Goal: Entertainment & Leisure: Consume media (video, audio)

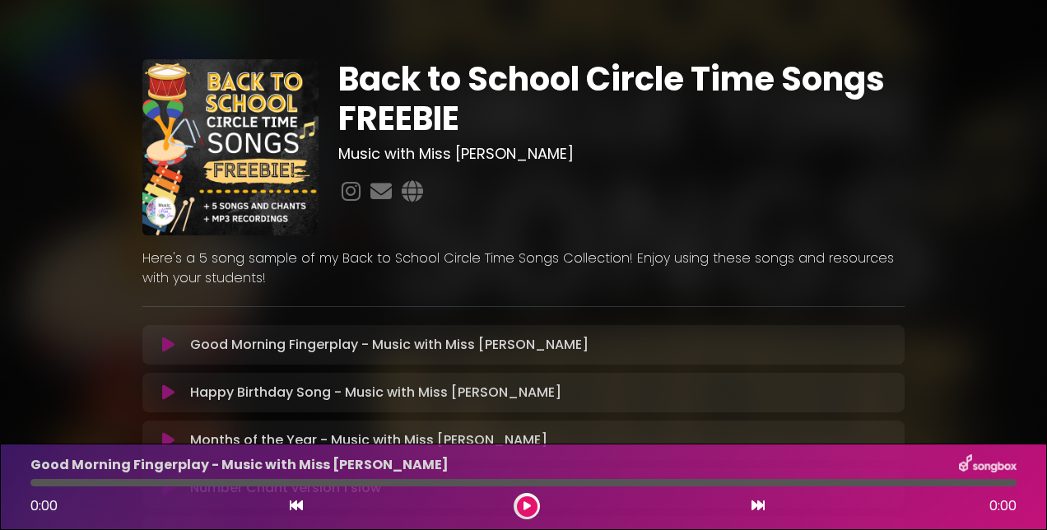
scroll to position [165, 0]
click at [527, 499] on button at bounding box center [527, 506] width 21 height 21
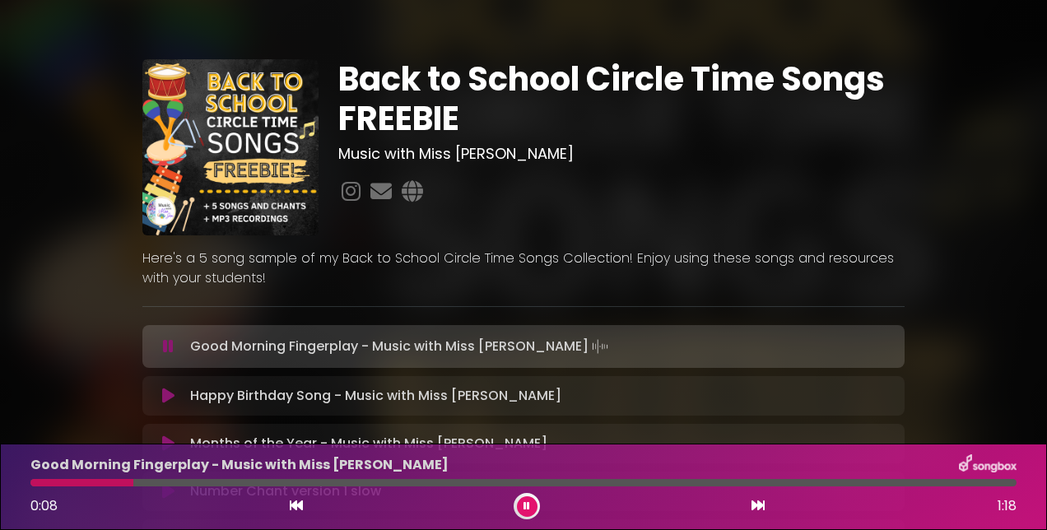
click at [528, 504] on icon at bounding box center [526, 506] width 7 height 10
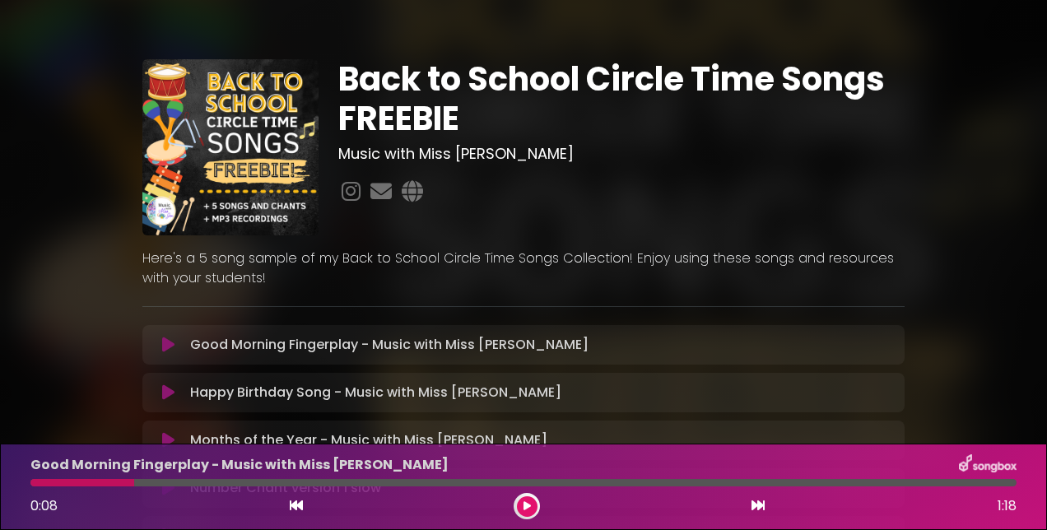
scroll to position [165, 0]
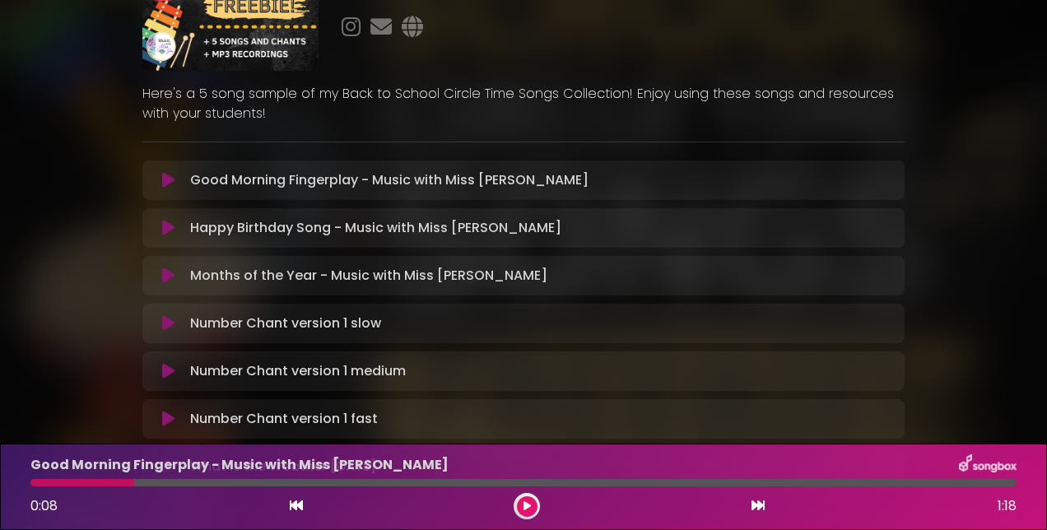
click at [169, 268] on icon at bounding box center [168, 275] width 12 height 16
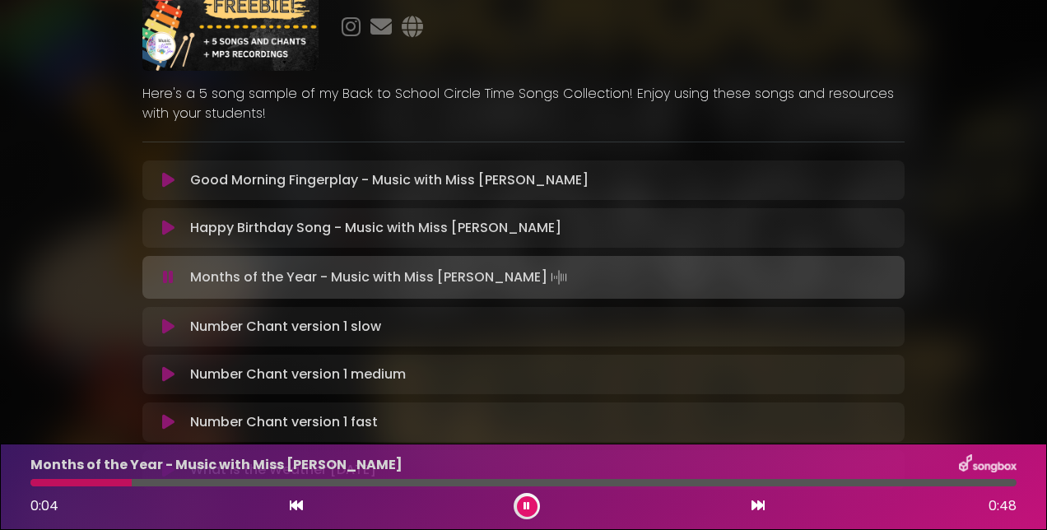
click at [534, 502] on button at bounding box center [527, 506] width 21 height 21
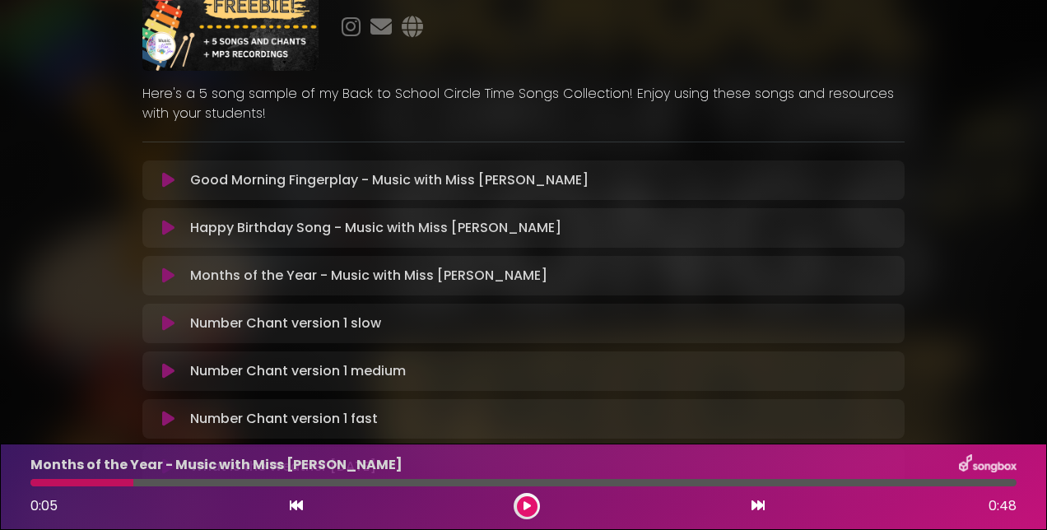
scroll to position [311, 0]
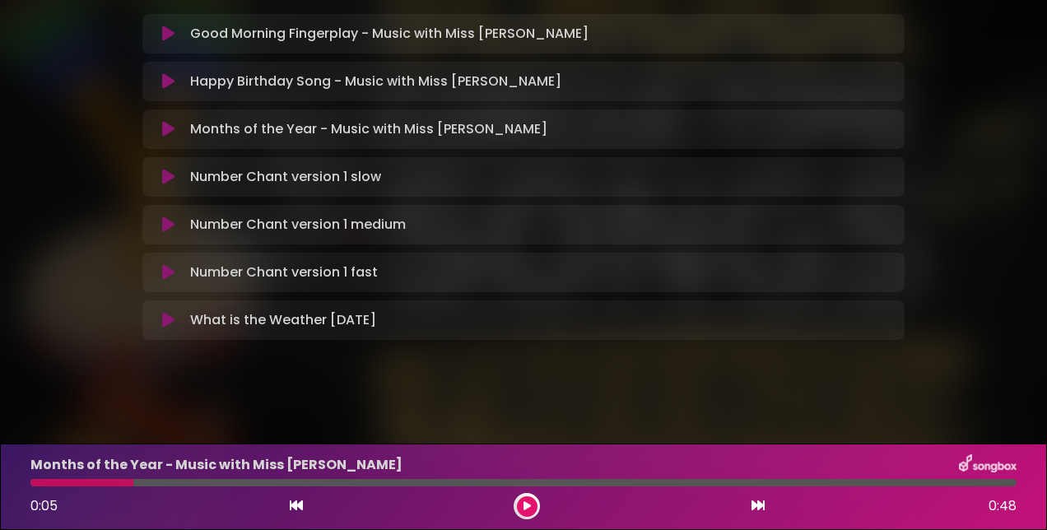
click at [166, 318] on icon at bounding box center [168, 320] width 12 height 16
